Goal: Information Seeking & Learning: Find specific fact

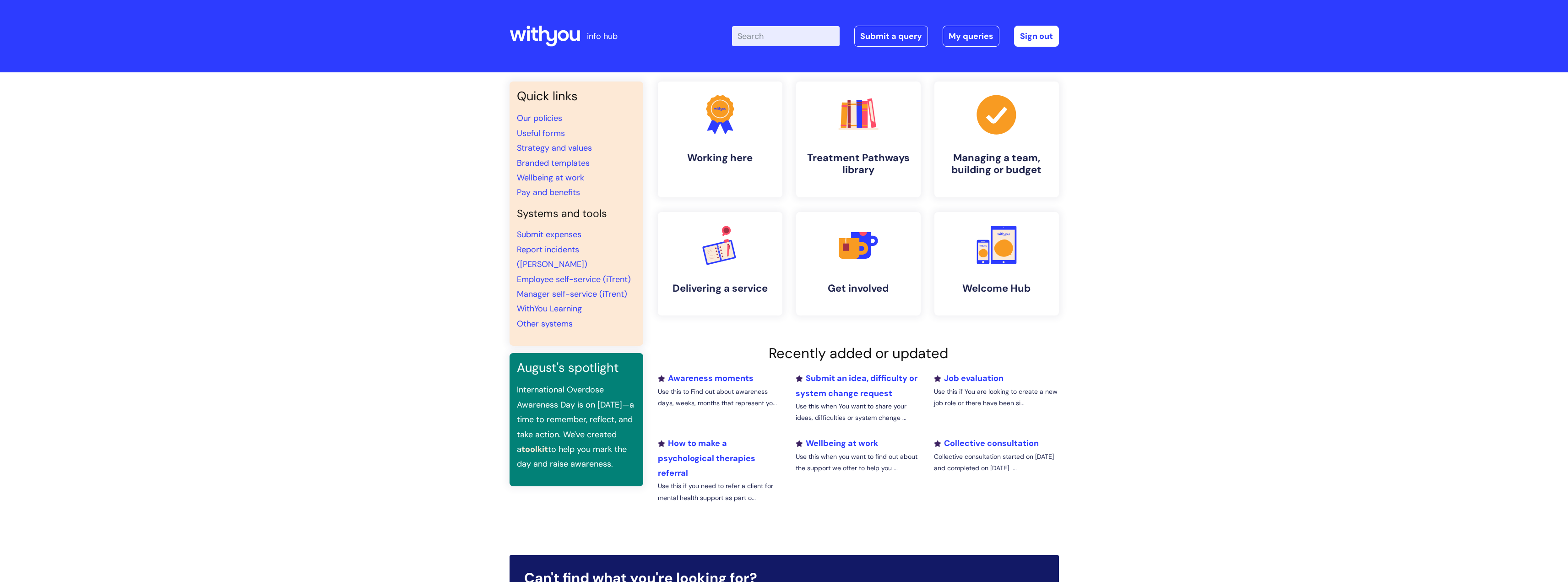
click at [777, 37] on input "Enter your search term here..." at bounding box center [785, 36] width 107 height 20
type input "i"
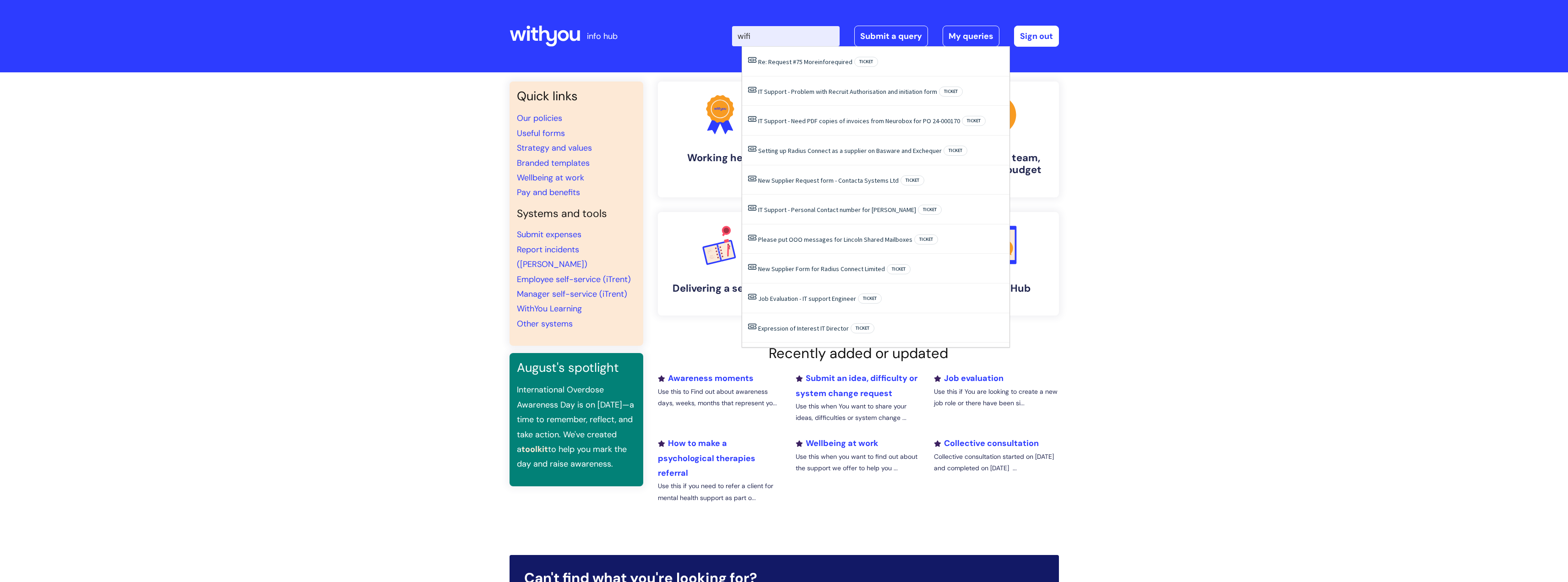
type input "wifi p"
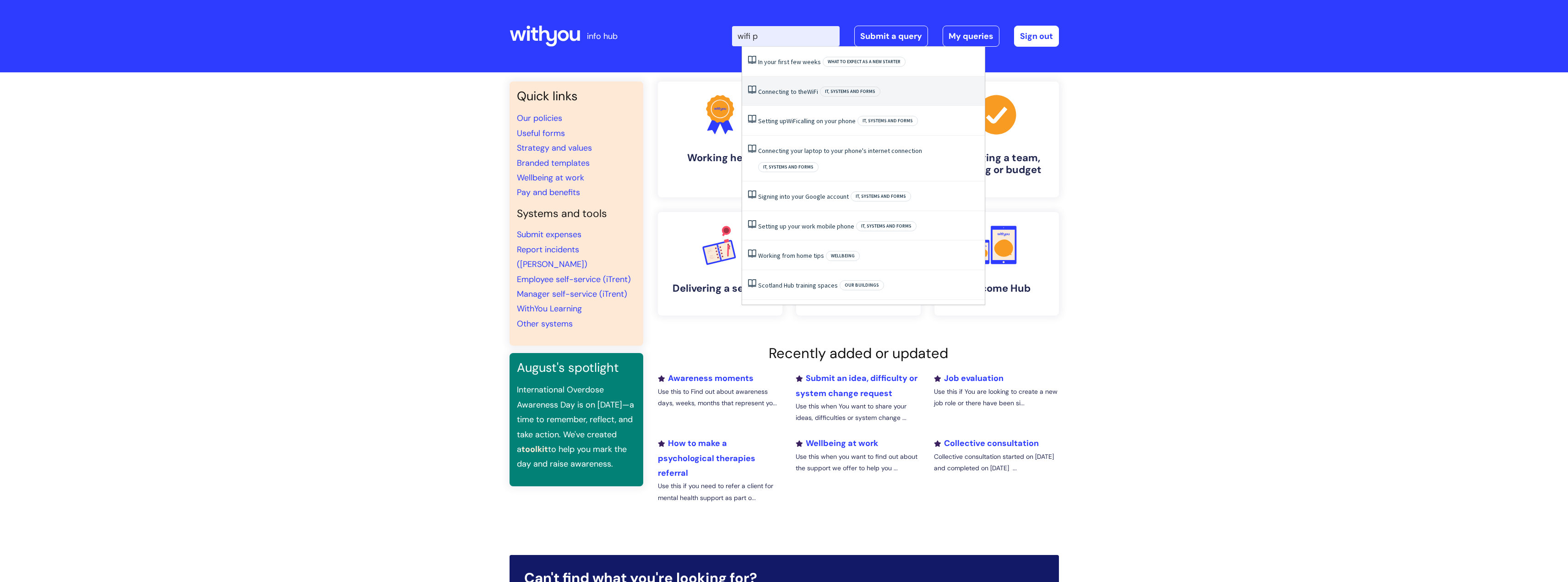
click at [812, 89] on span "WiFi" at bounding box center [813, 91] width 11 height 8
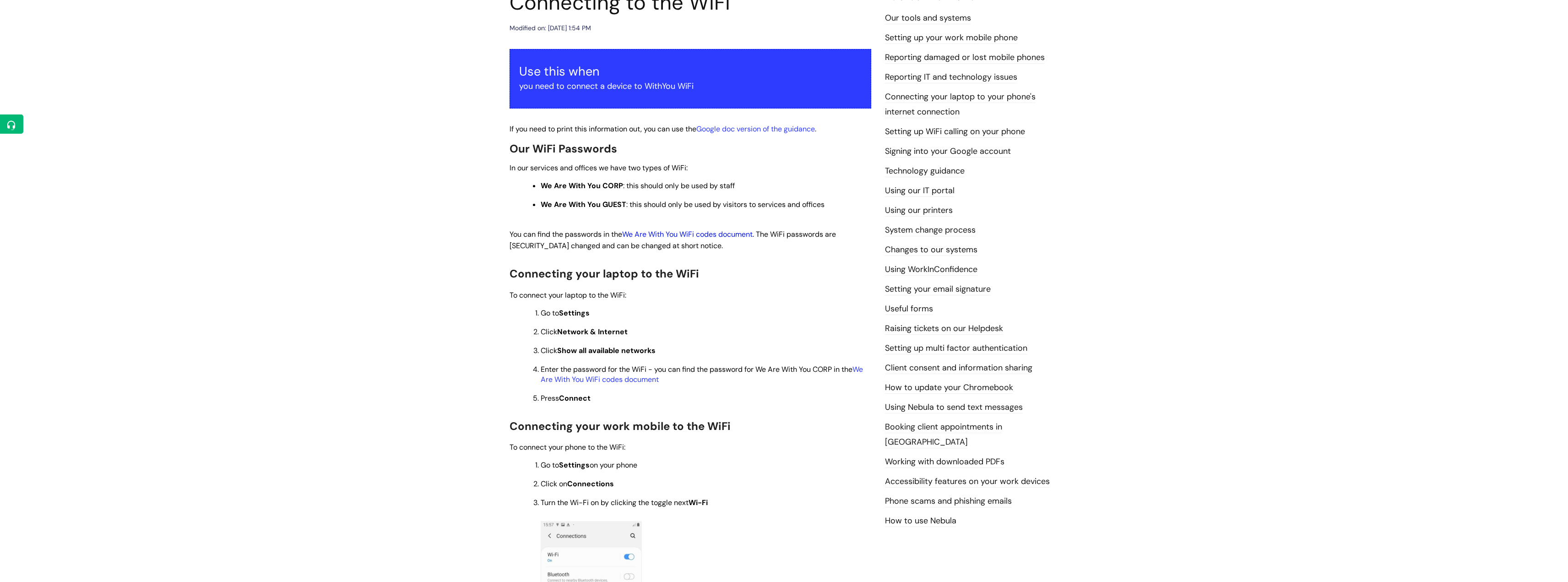
scroll to position [126, 0]
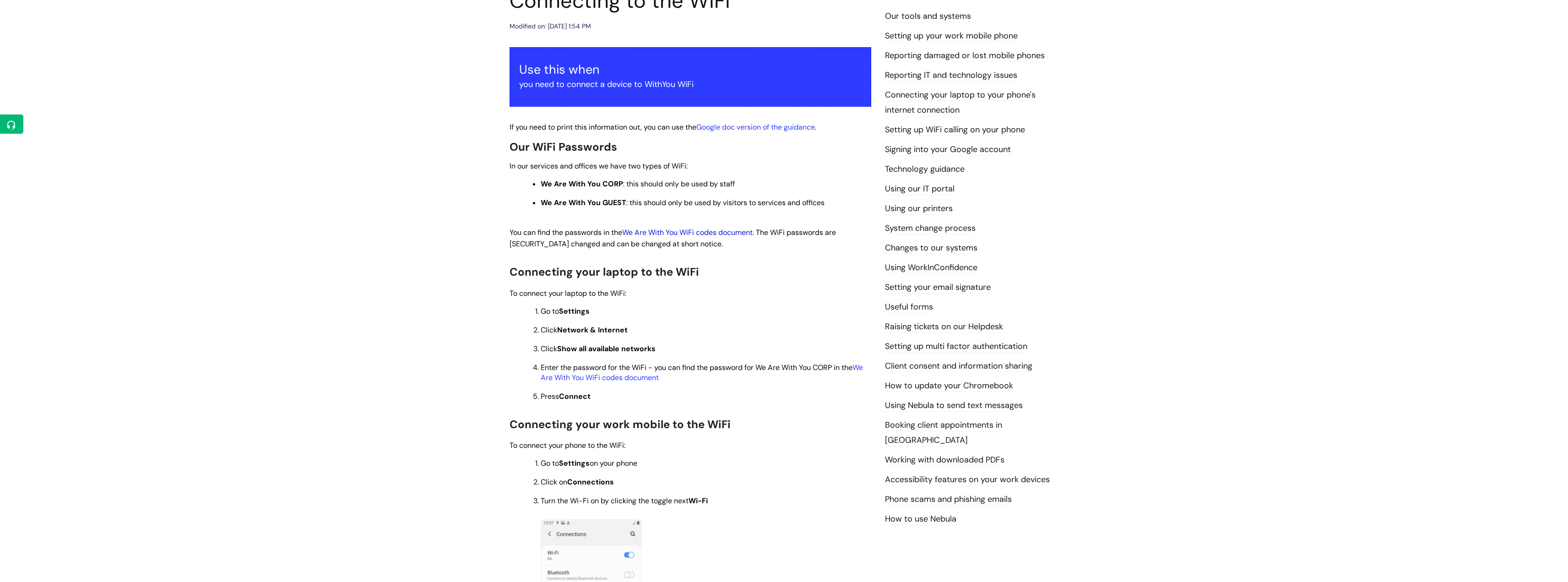
click at [688, 231] on link "We Are With You WiFi codes document" at bounding box center [688, 232] width 131 height 9
